Goal: Information Seeking & Learning: Learn about a topic

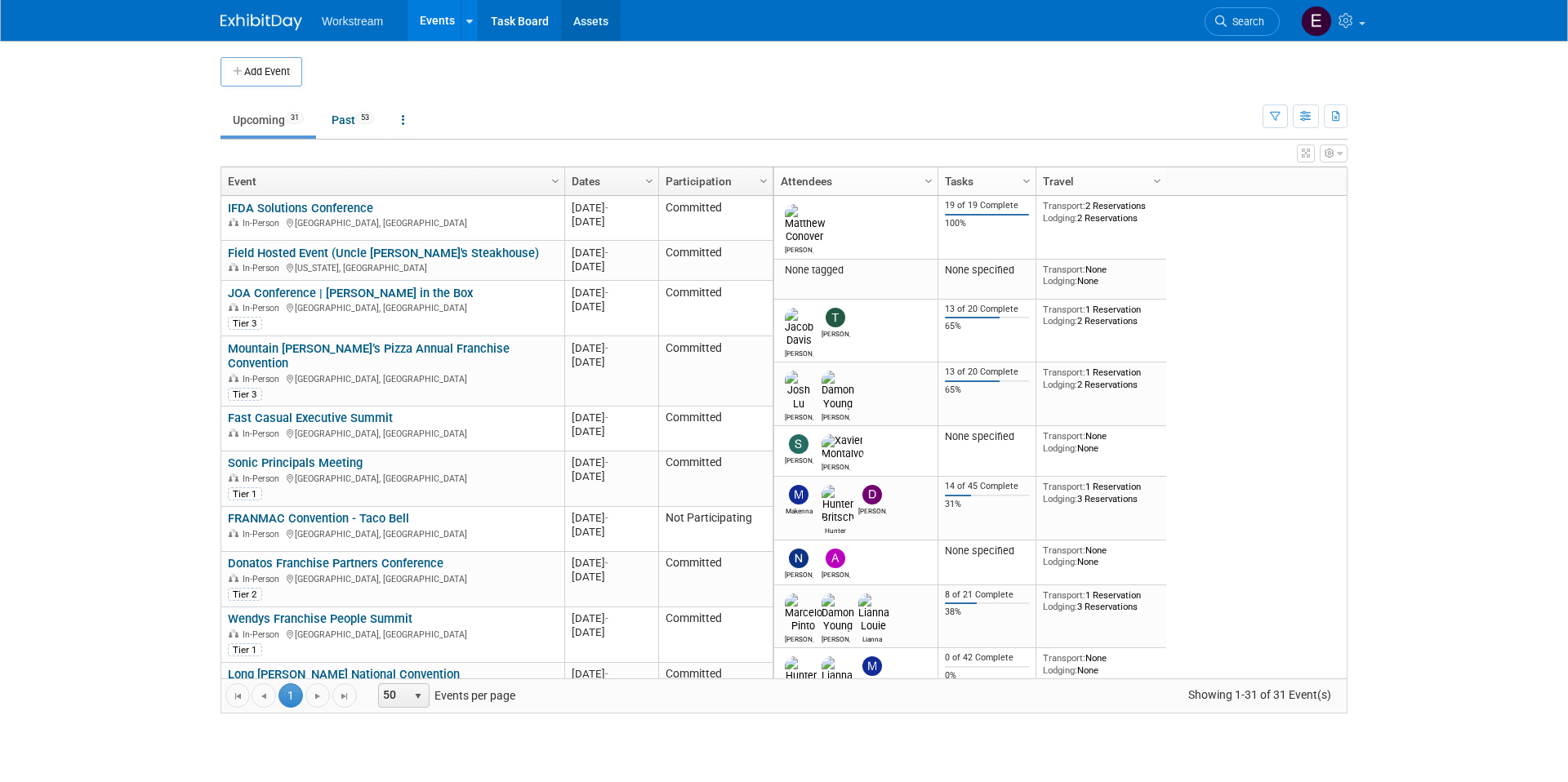
click at [601, 19] on link "Assets" at bounding box center [590, 20] width 59 height 41
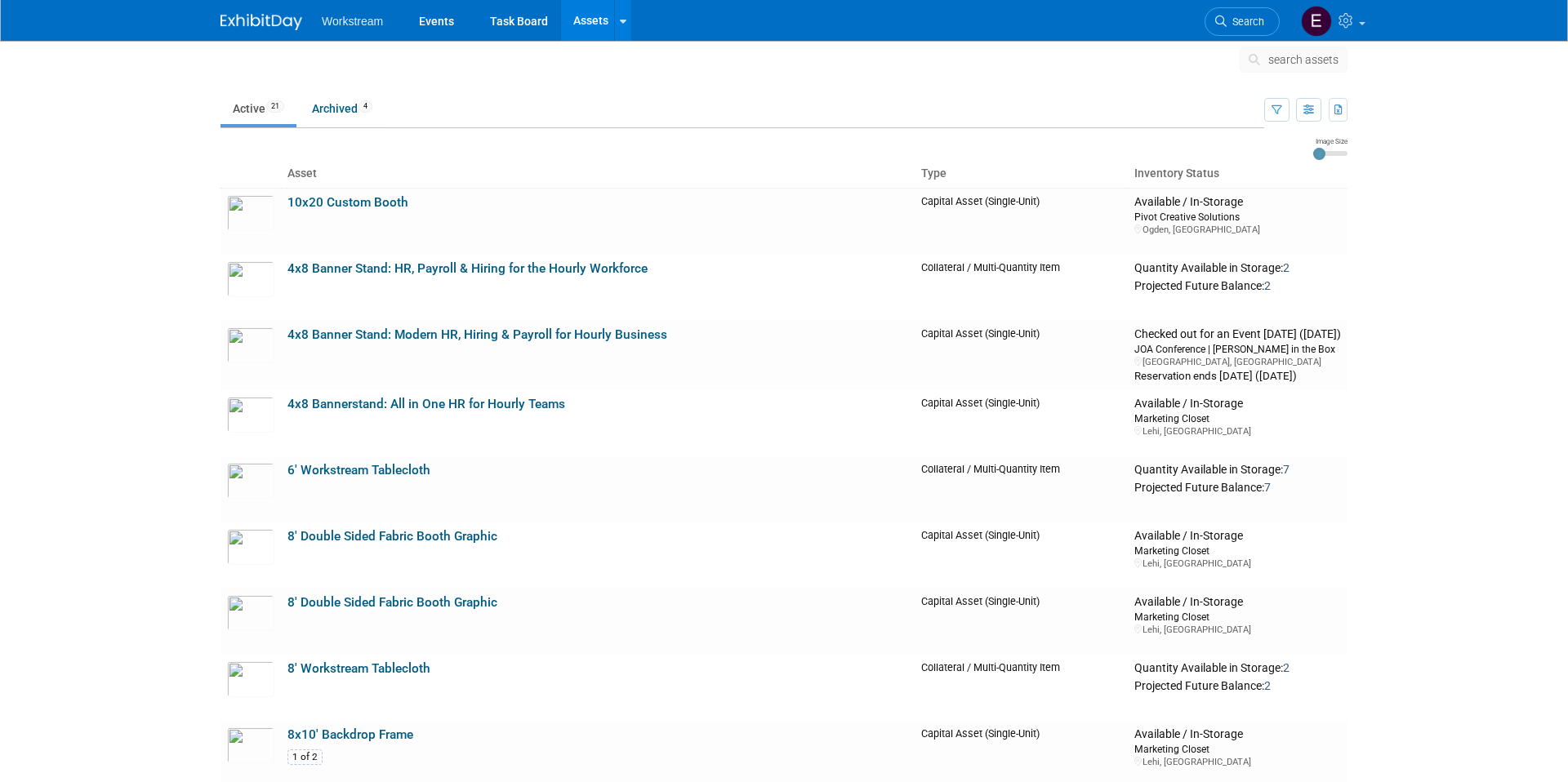
scroll to position [12, 0]
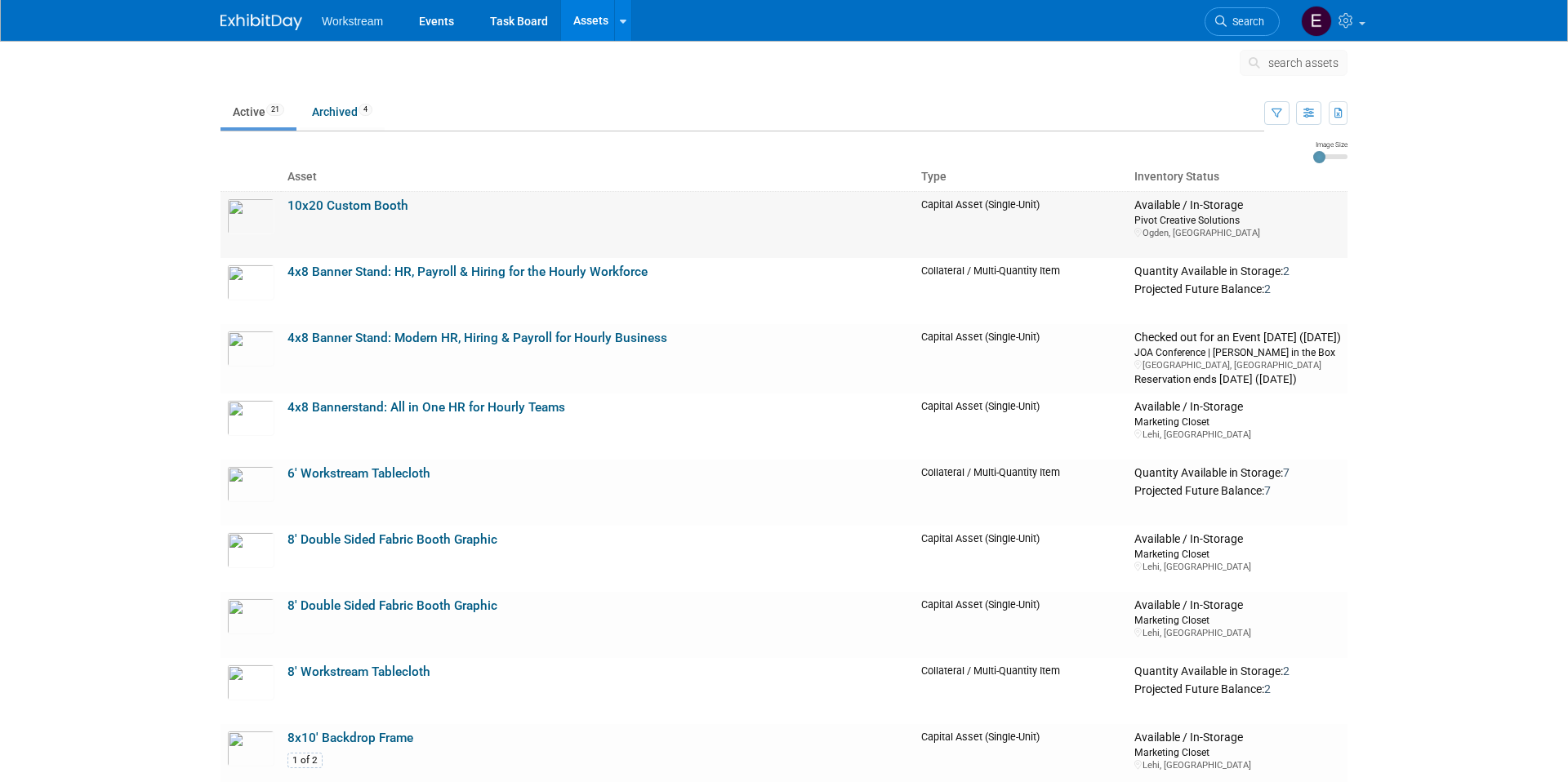
click at [326, 204] on link "10x20 Custom Booth" at bounding box center [348, 205] width 121 height 15
click at [334, 271] on link "4x8 Banner Stand: HR, Payroll & Hiring for the Hourly Workforce" at bounding box center [467, 272] width 360 height 15
click at [382, 335] on link "4x8 Banner Stand: Modern HR, Hiring & Payroll for Hourly Business" at bounding box center [477, 338] width 379 height 15
click at [364, 538] on link "8' Double Sided Fabric Booth Graphic" at bounding box center [392, 540] width 210 height 15
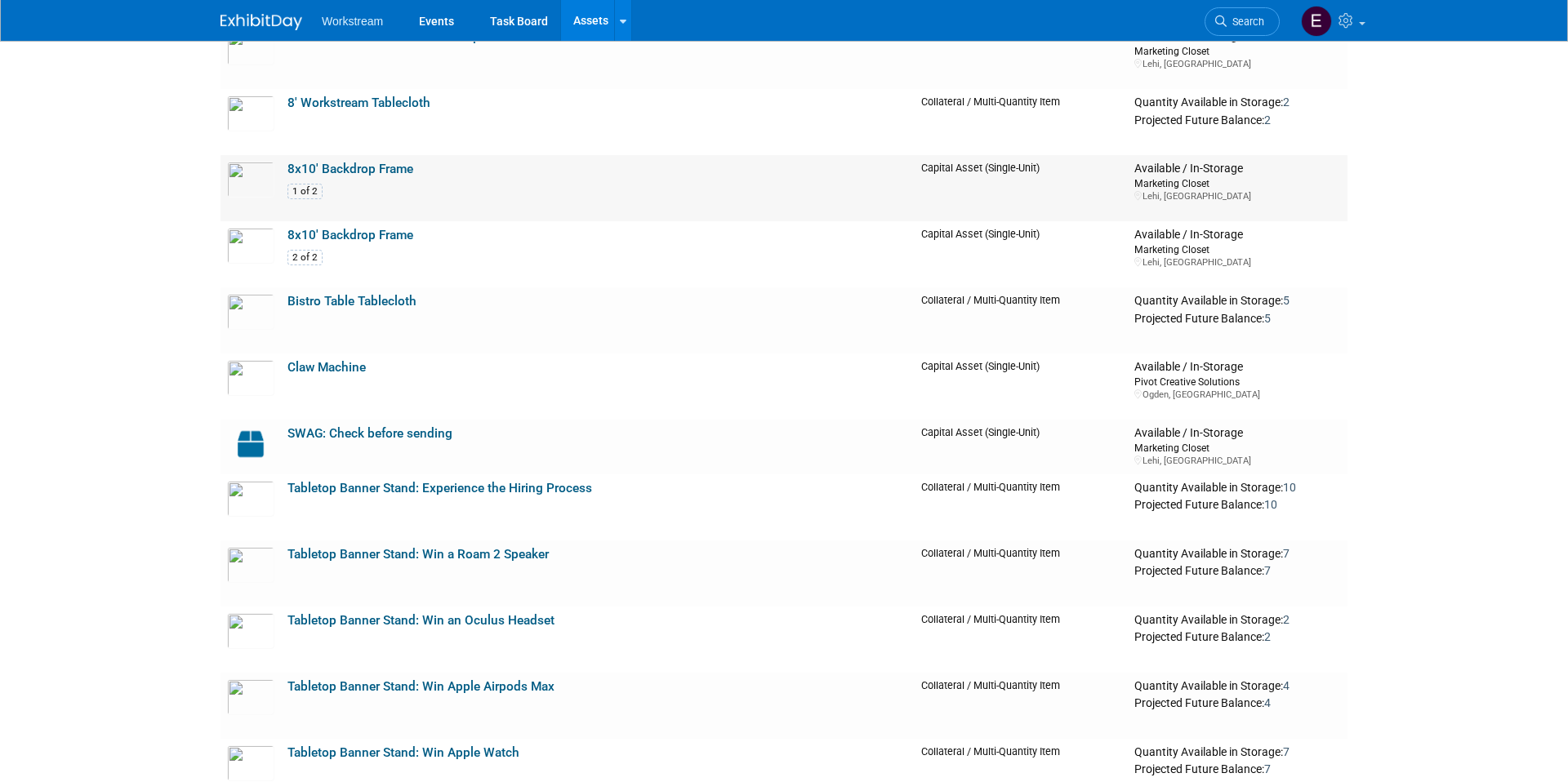
scroll to position [586, 0]
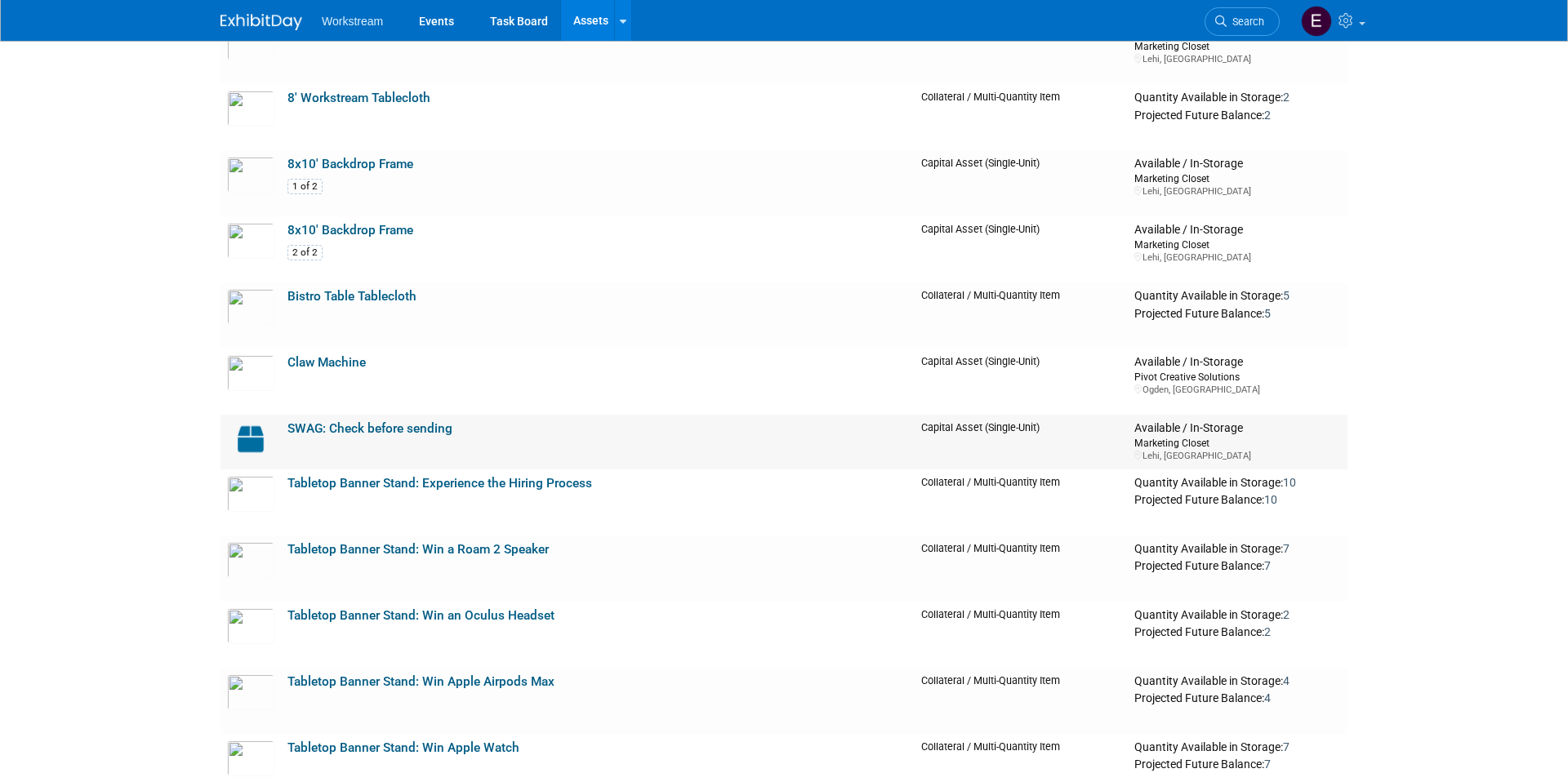
click at [420, 432] on link "SWAG: Check before sending" at bounding box center [370, 428] width 164 height 15
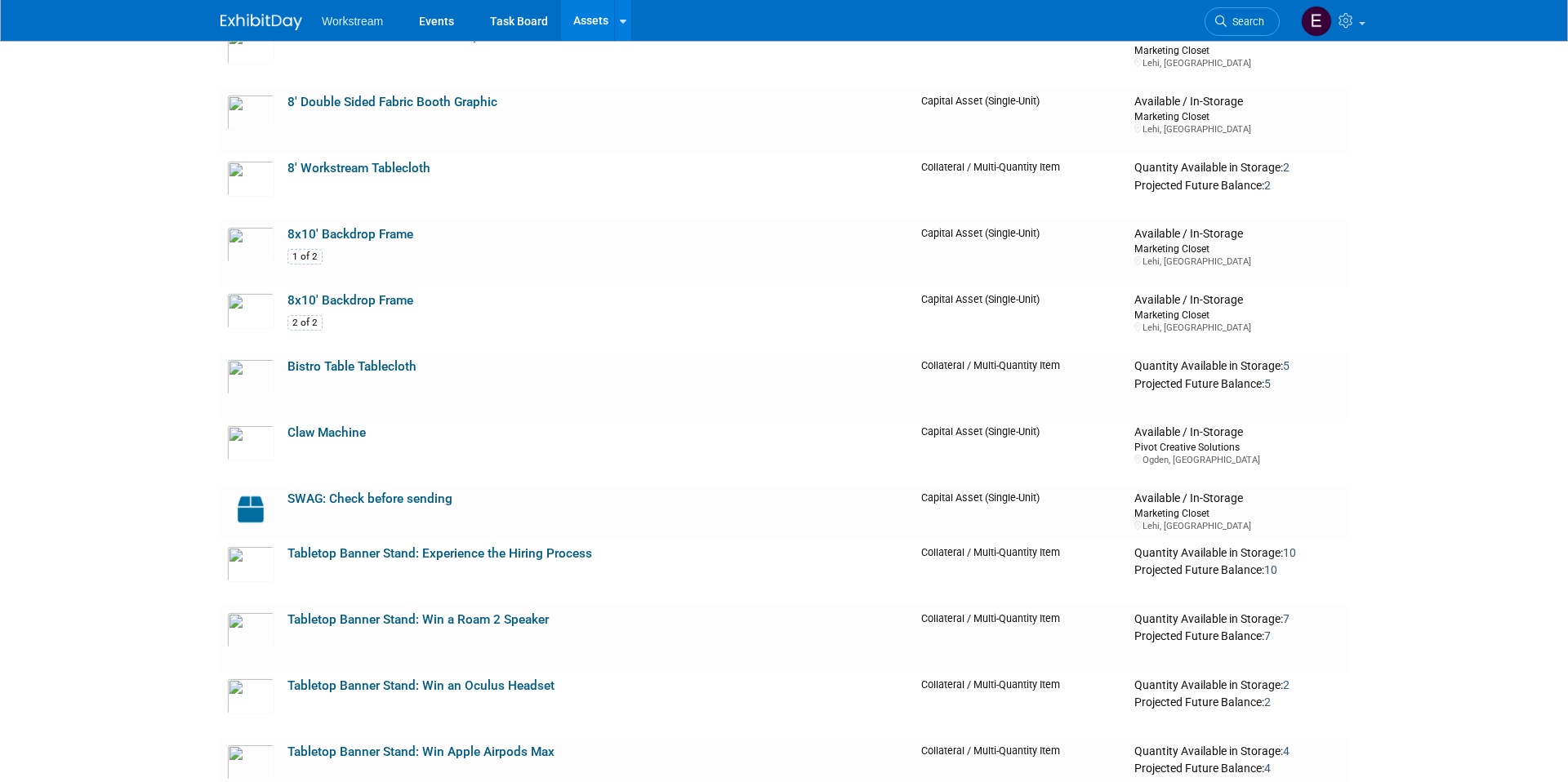
scroll to position [544, 0]
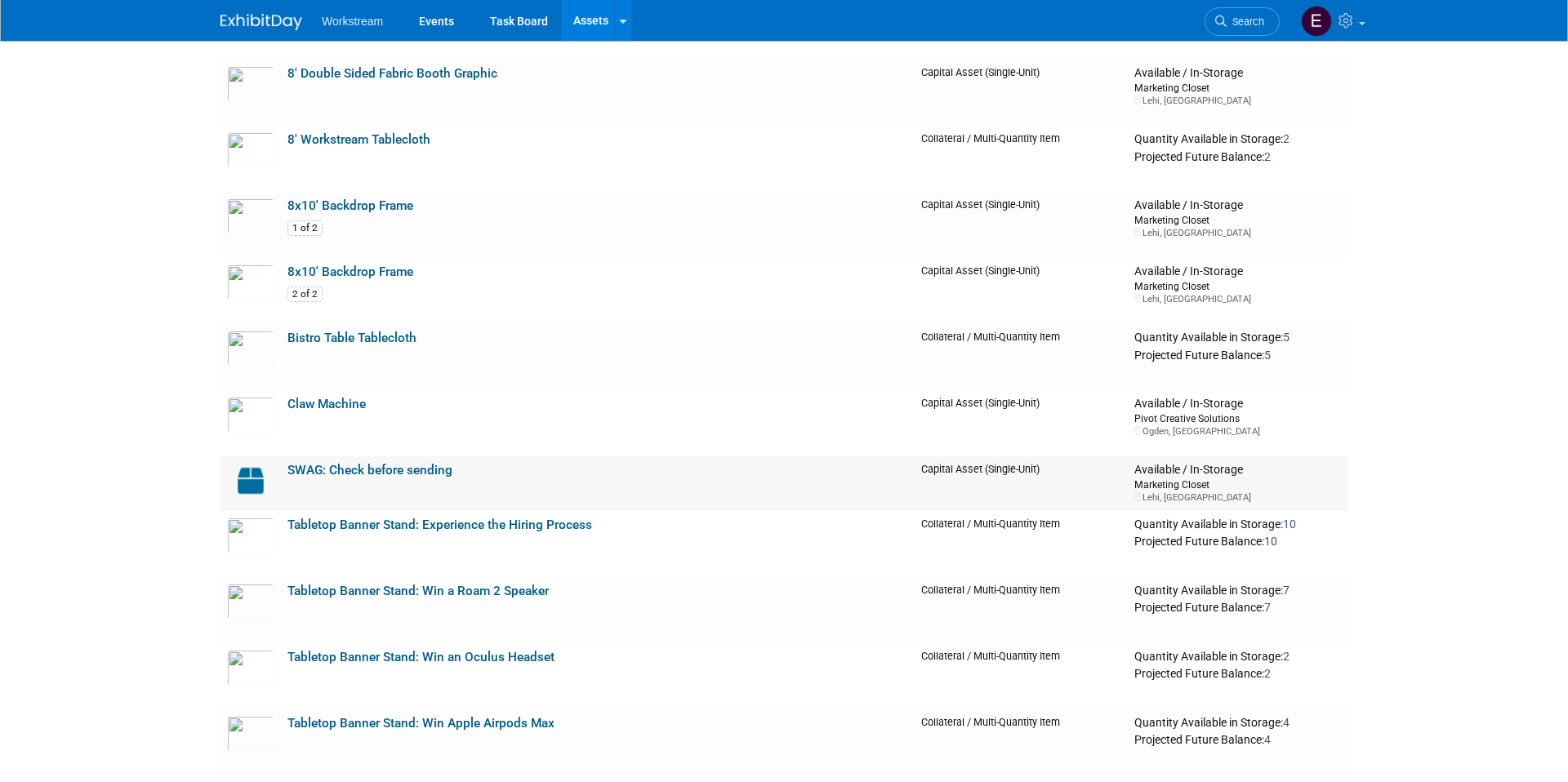
click at [426, 473] on link "SWAG: Check before sending" at bounding box center [370, 470] width 164 height 15
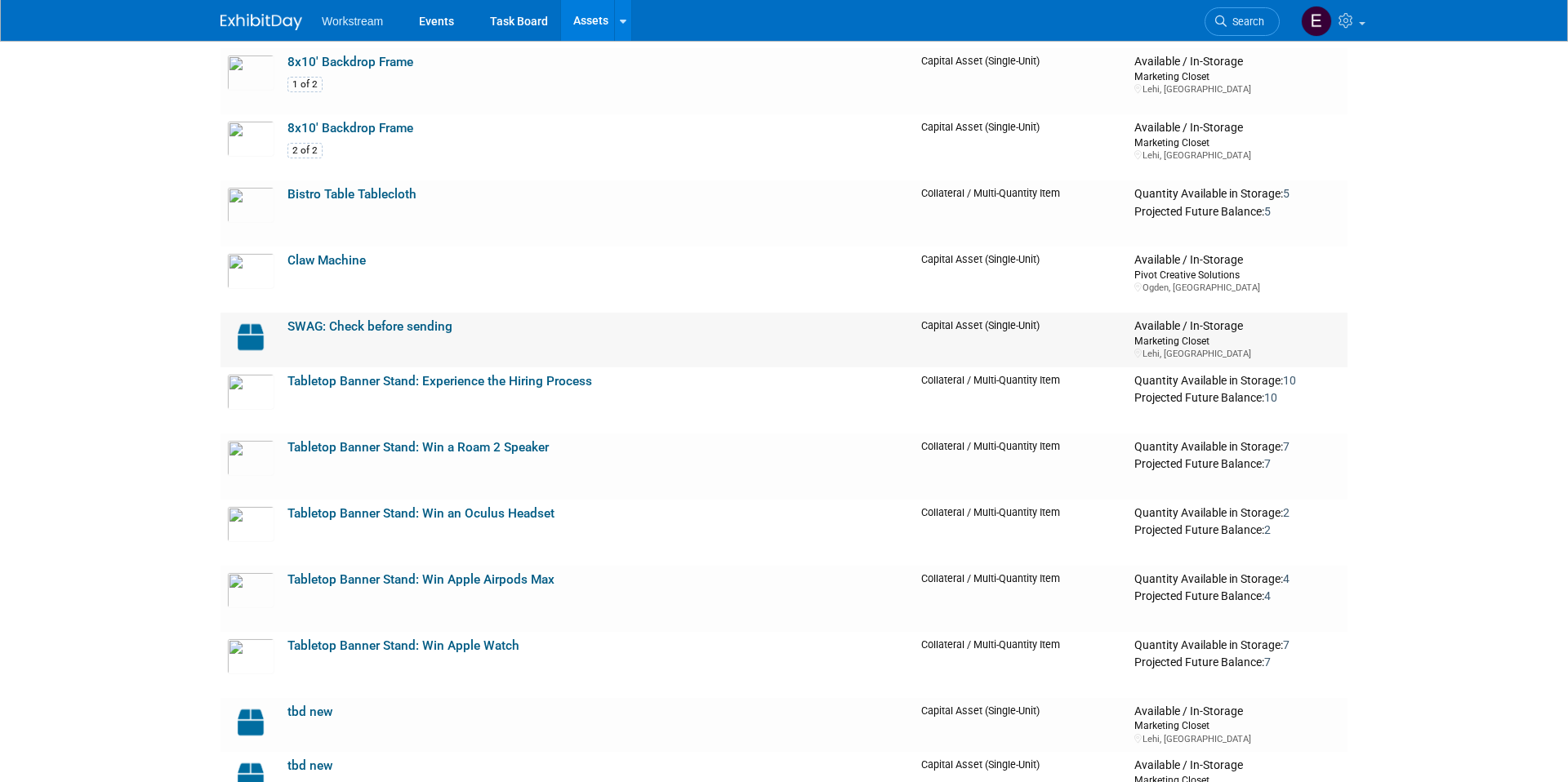
scroll to position [637, 0]
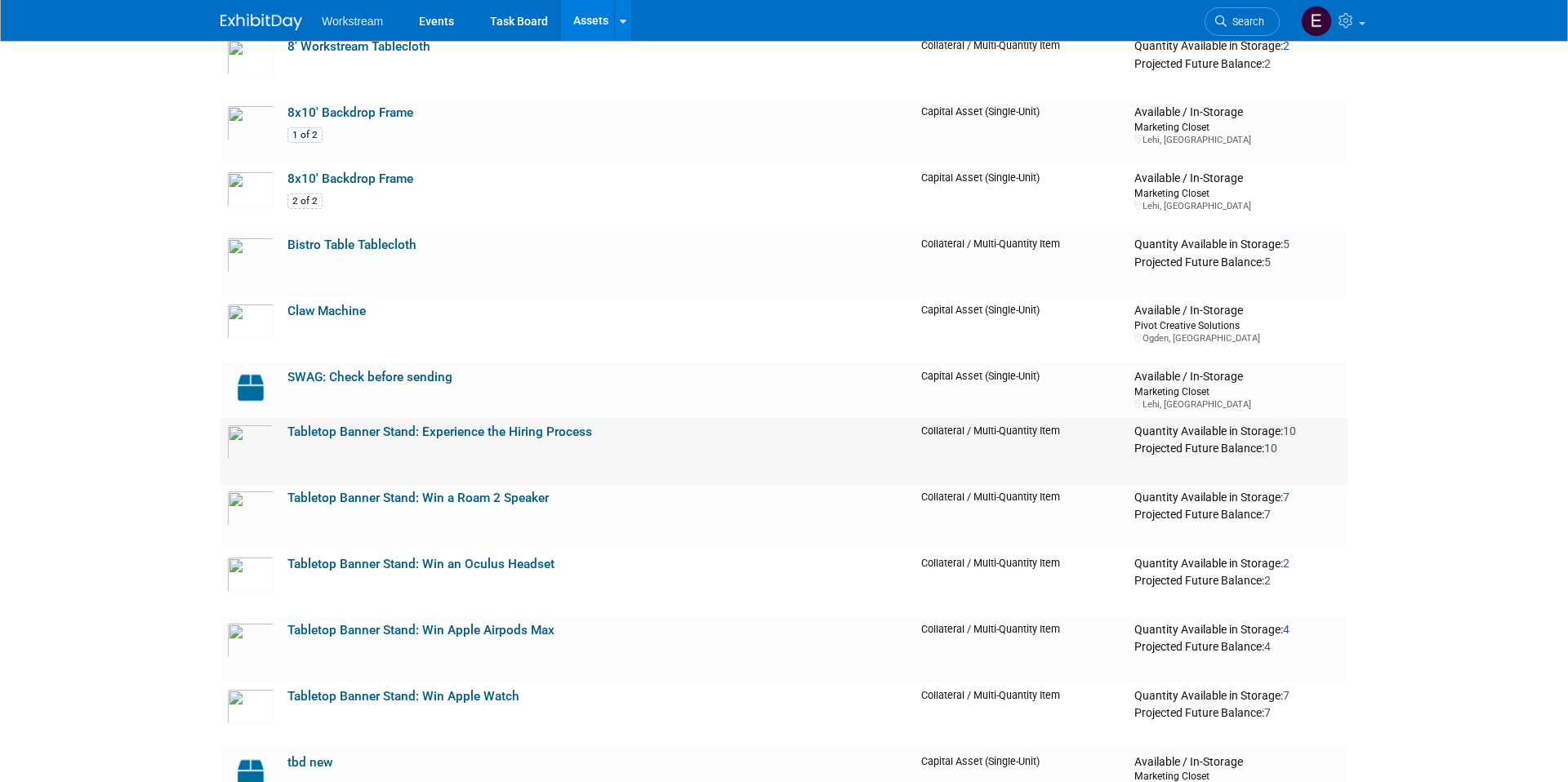
click at [493, 429] on link "Tabletop Banner Stand: Experience the Hiring Process" at bounding box center [440, 432] width 304 height 15
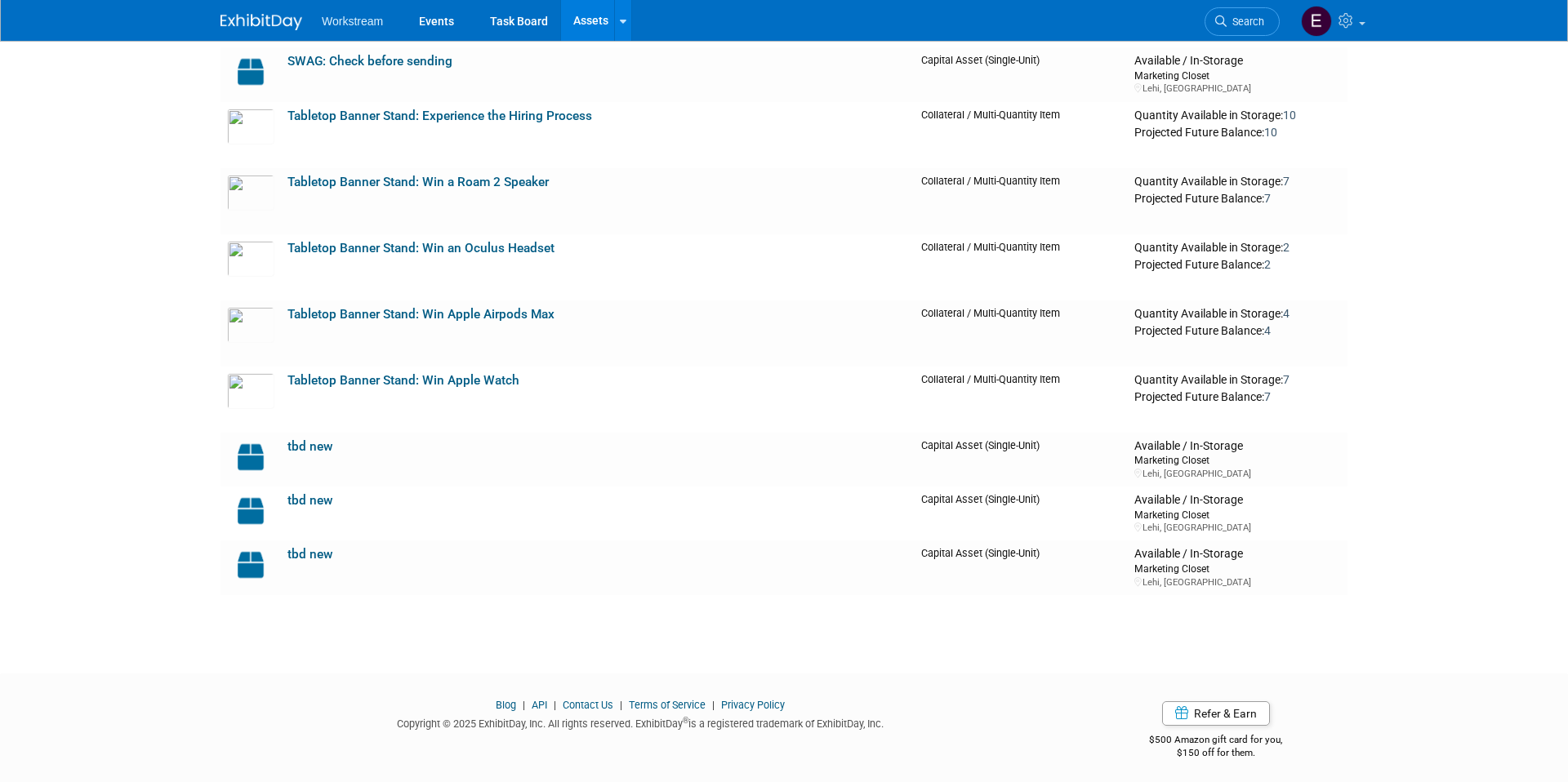
scroll to position [959, 0]
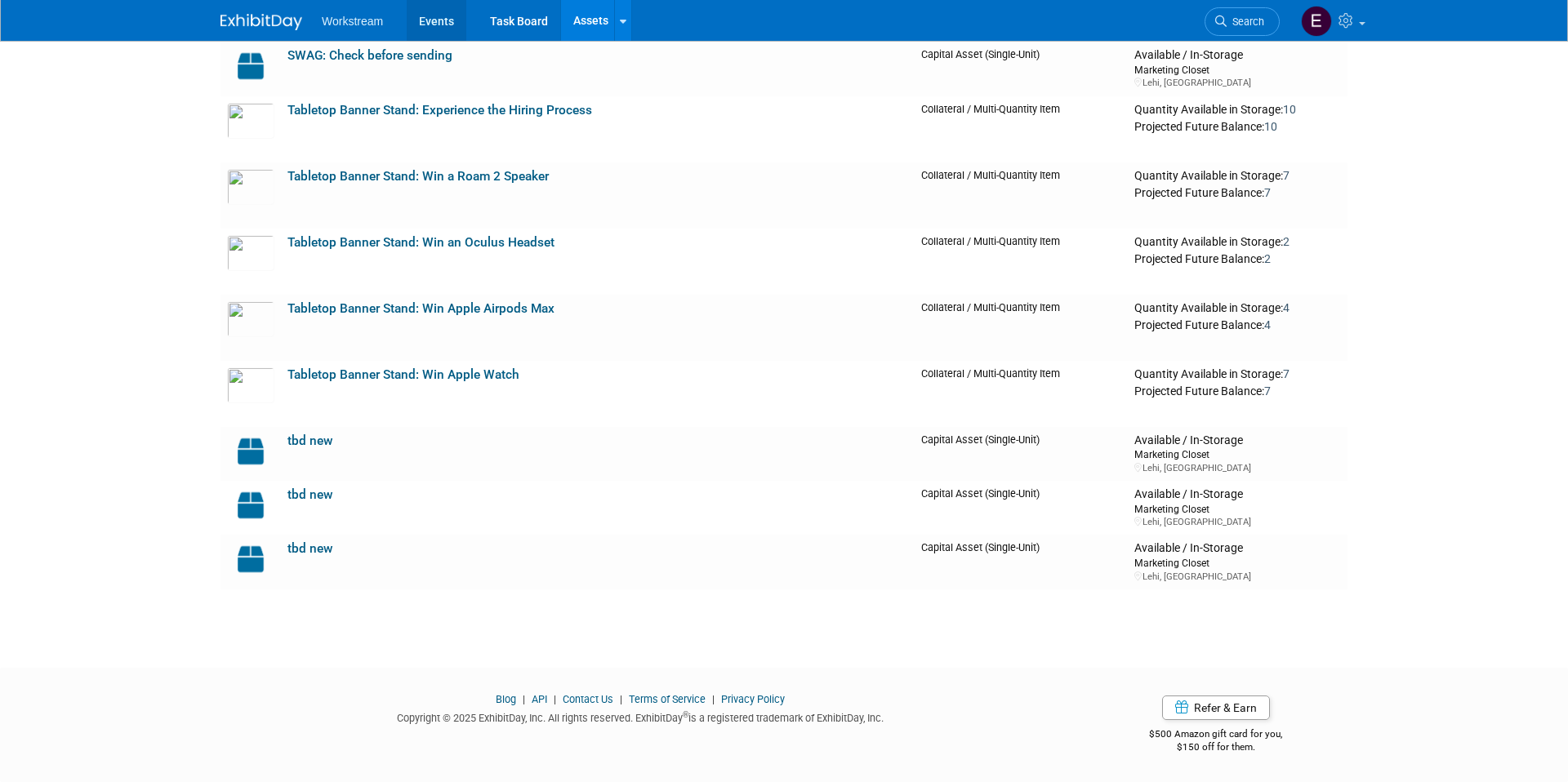
click at [429, 33] on link "Events" at bounding box center [436, 20] width 59 height 41
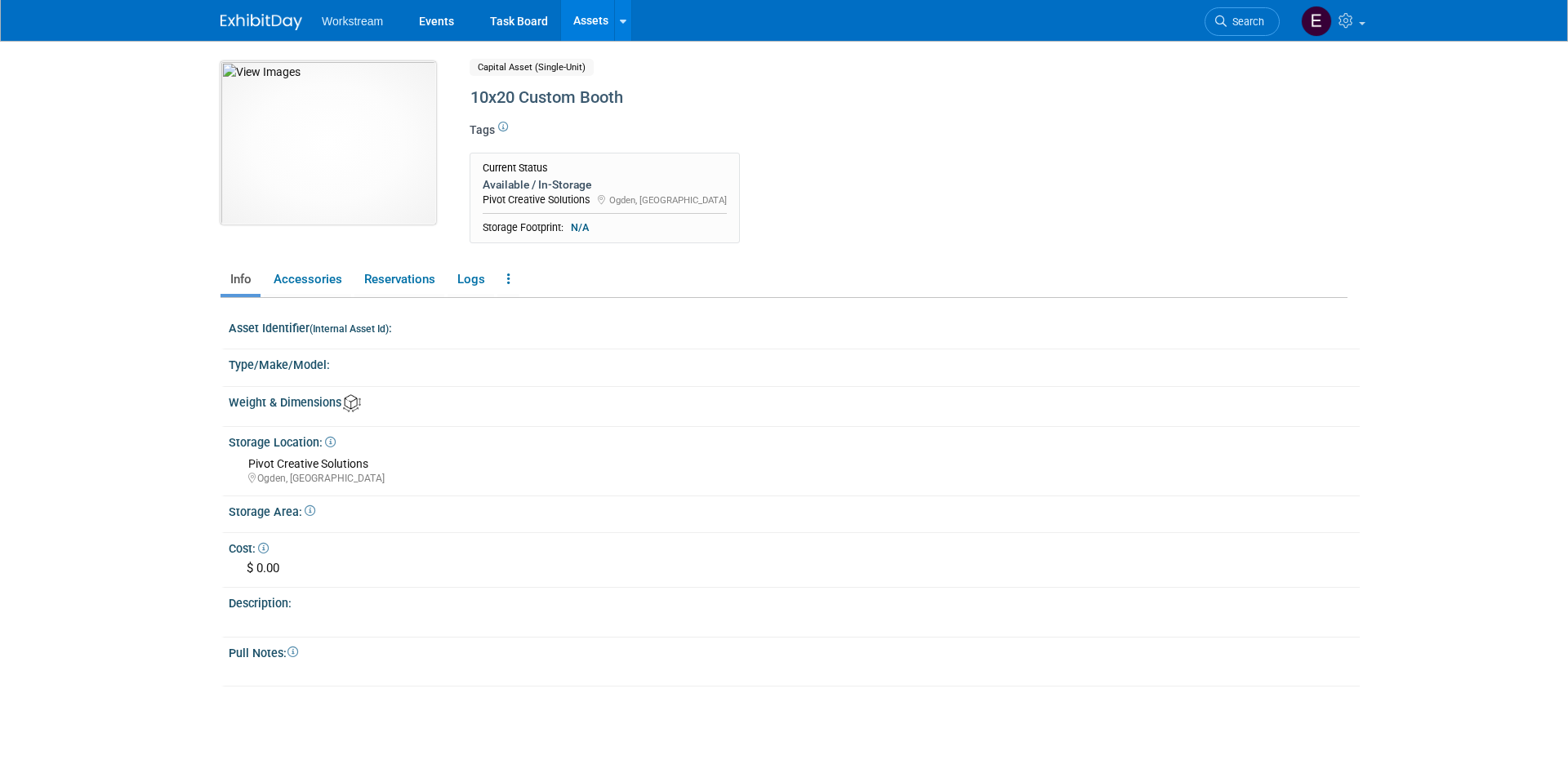
click at [329, 168] on img at bounding box center [328, 142] width 216 height 164
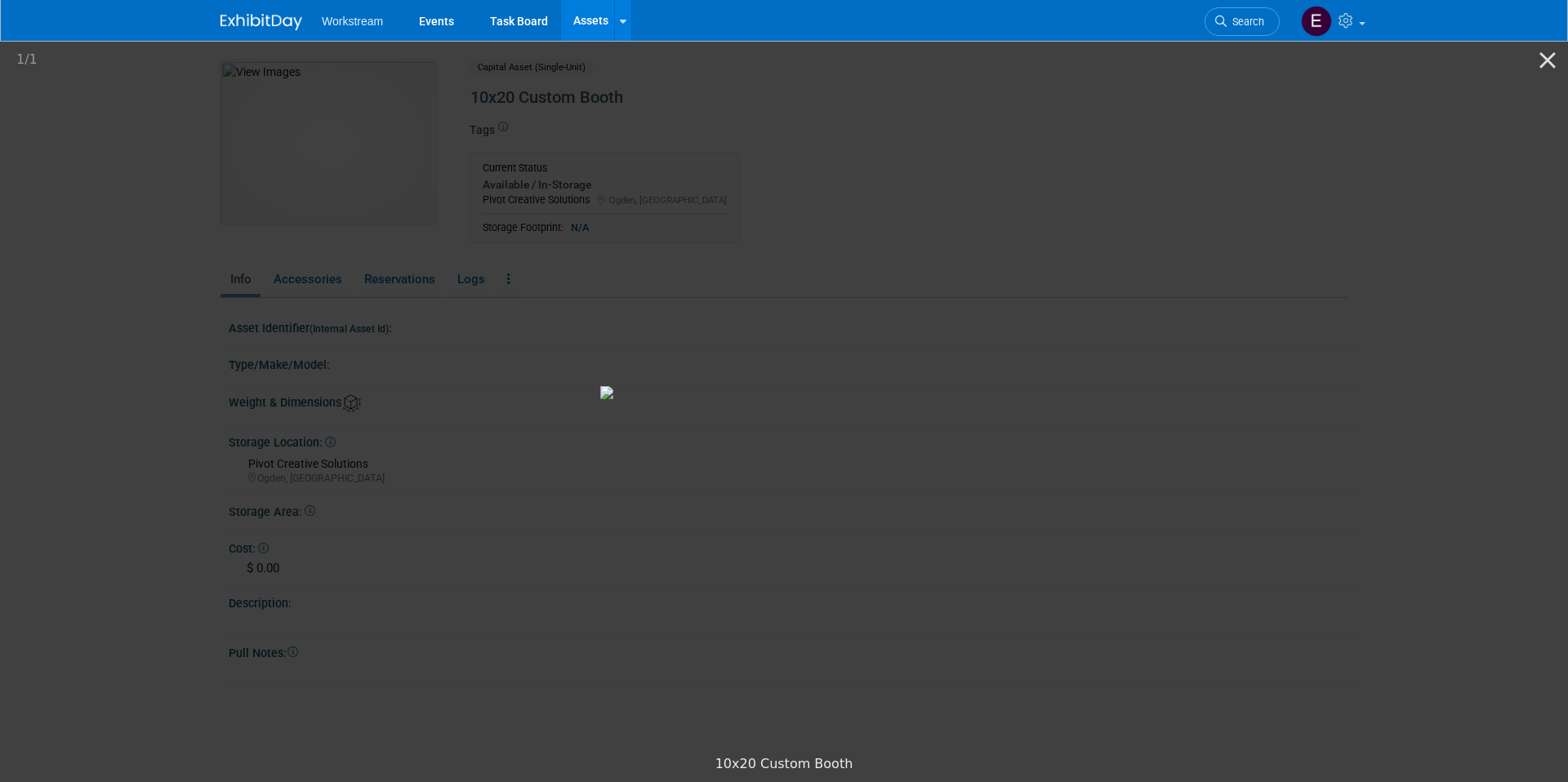
click at [345, 207] on picture at bounding box center [784, 392] width 1568 height 709
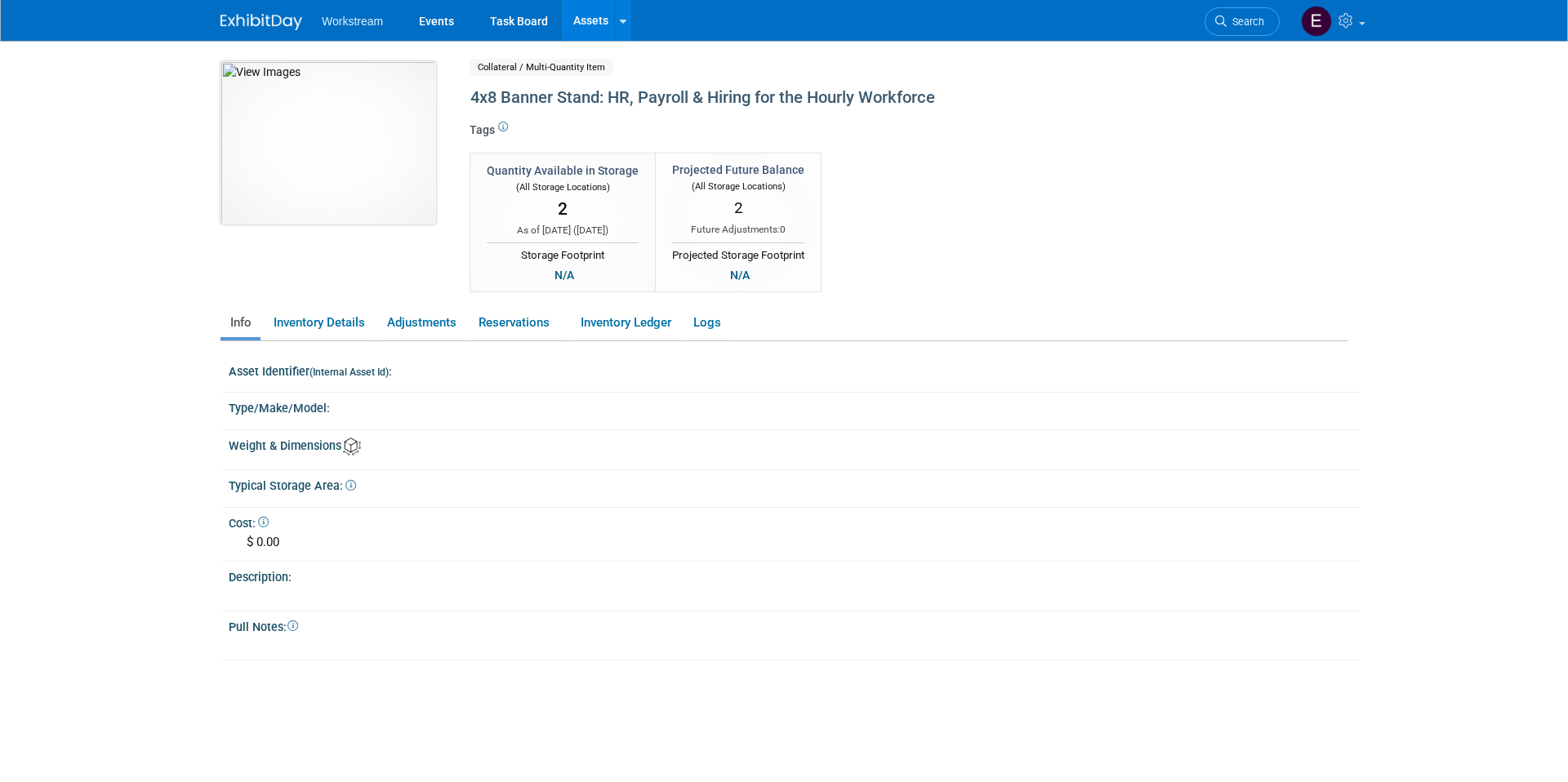
click at [314, 163] on img at bounding box center [328, 142] width 216 height 164
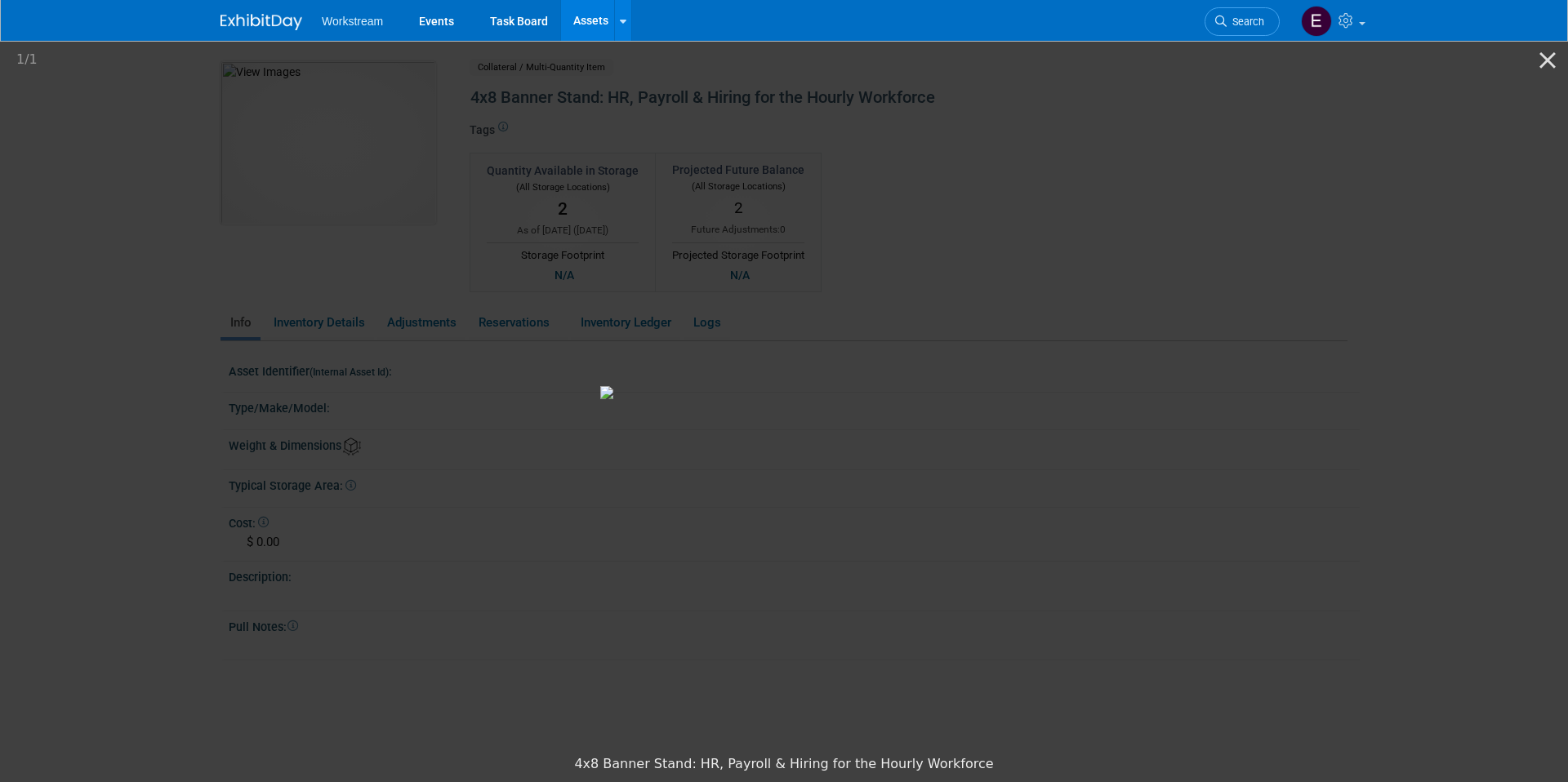
click at [302, 201] on picture at bounding box center [784, 392] width 1568 height 709
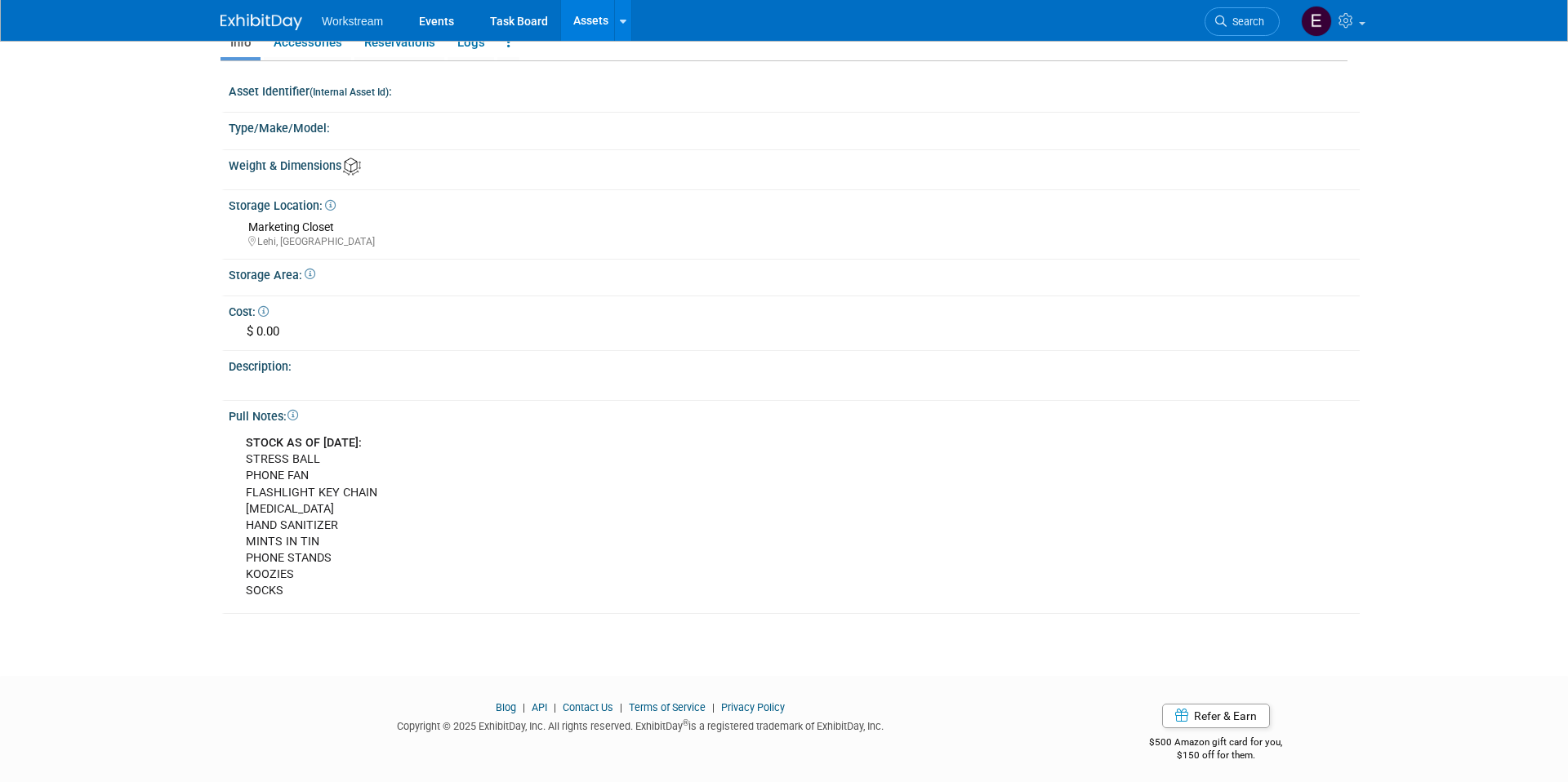
scroll to position [239, 0]
